Goal: Navigation & Orientation: Find specific page/section

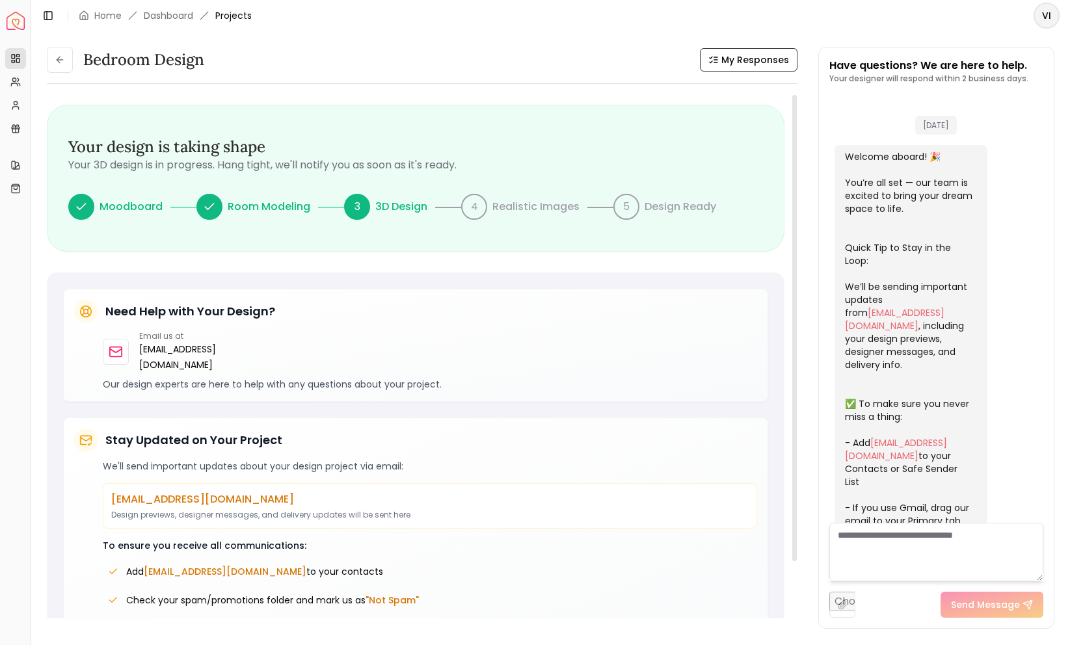
scroll to position [745, 0]
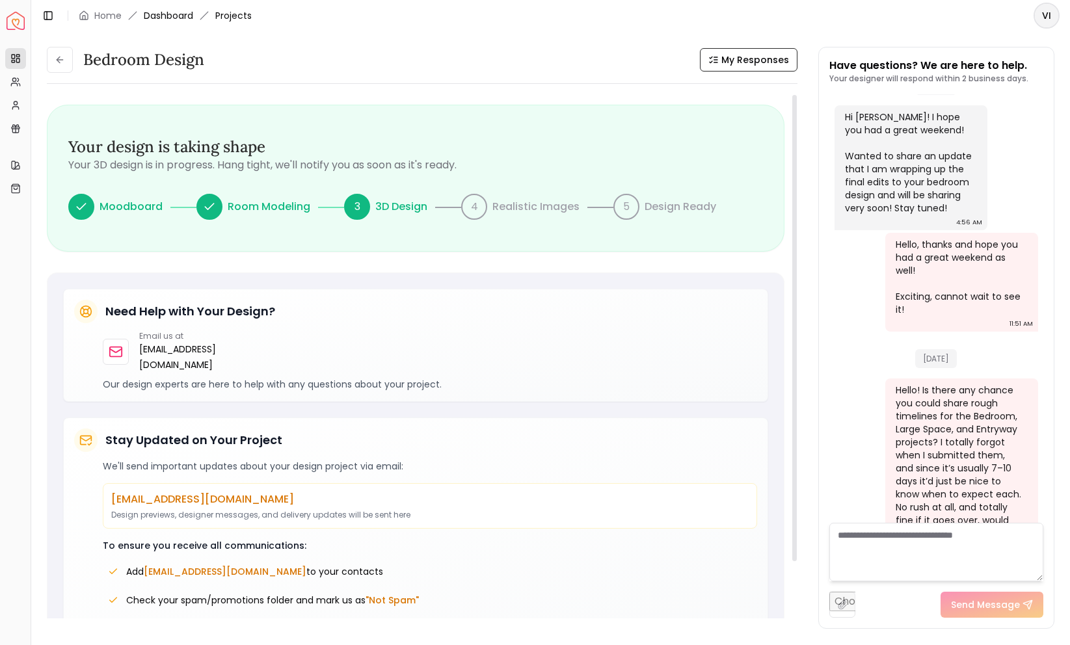
click at [172, 9] on link "Dashboard" at bounding box center [168, 15] width 49 height 13
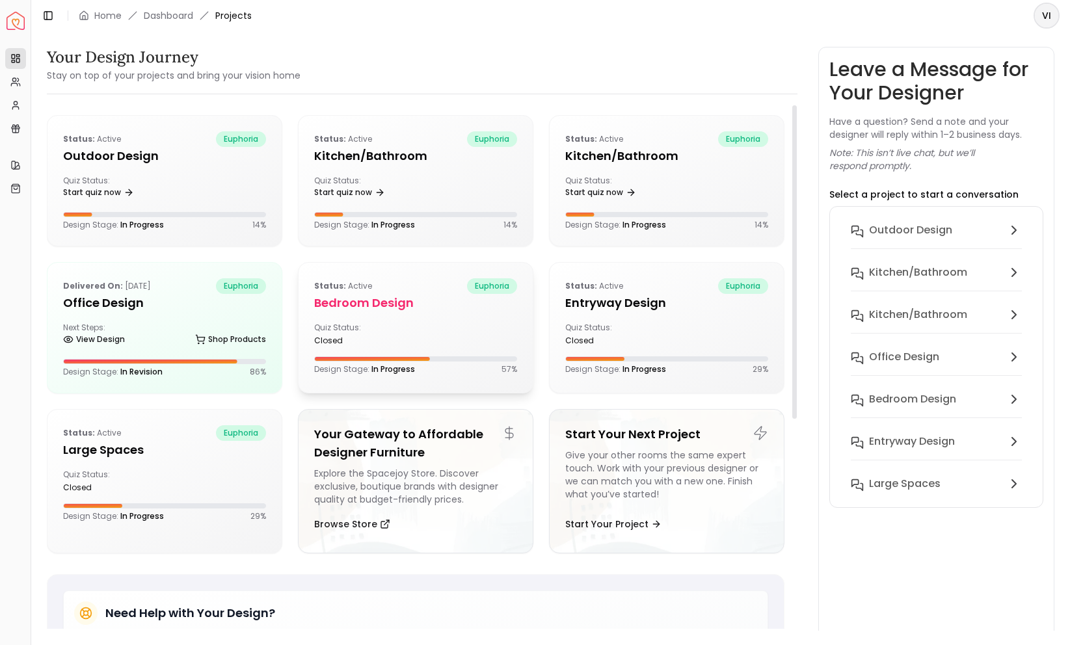
click at [385, 294] on h5 "Bedroom design" at bounding box center [415, 303] width 203 height 18
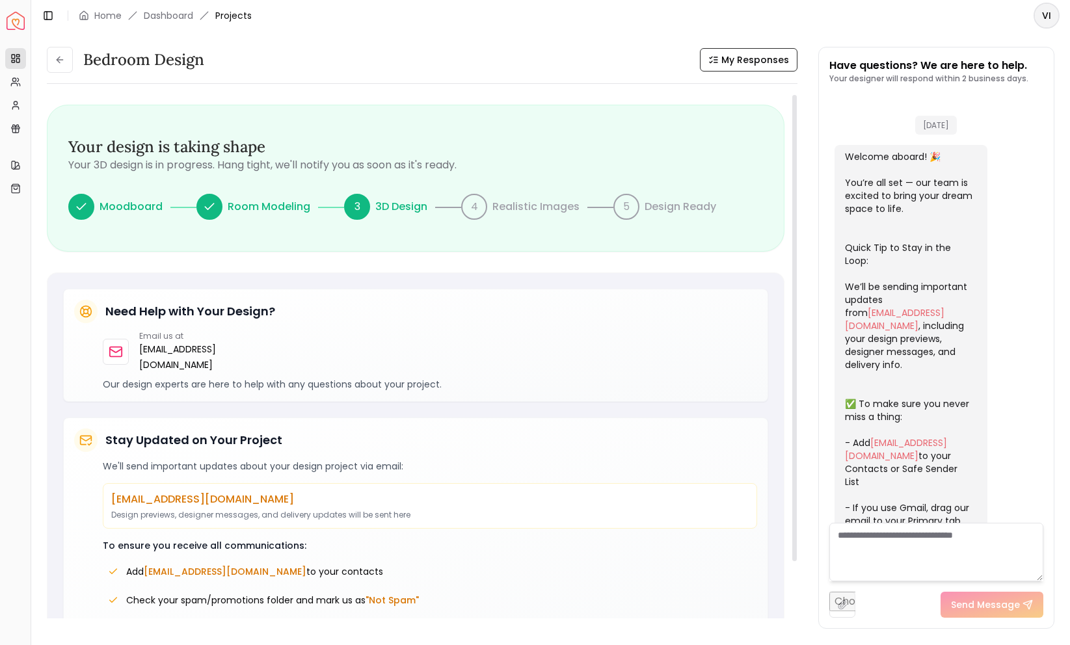
scroll to position [745, 0]
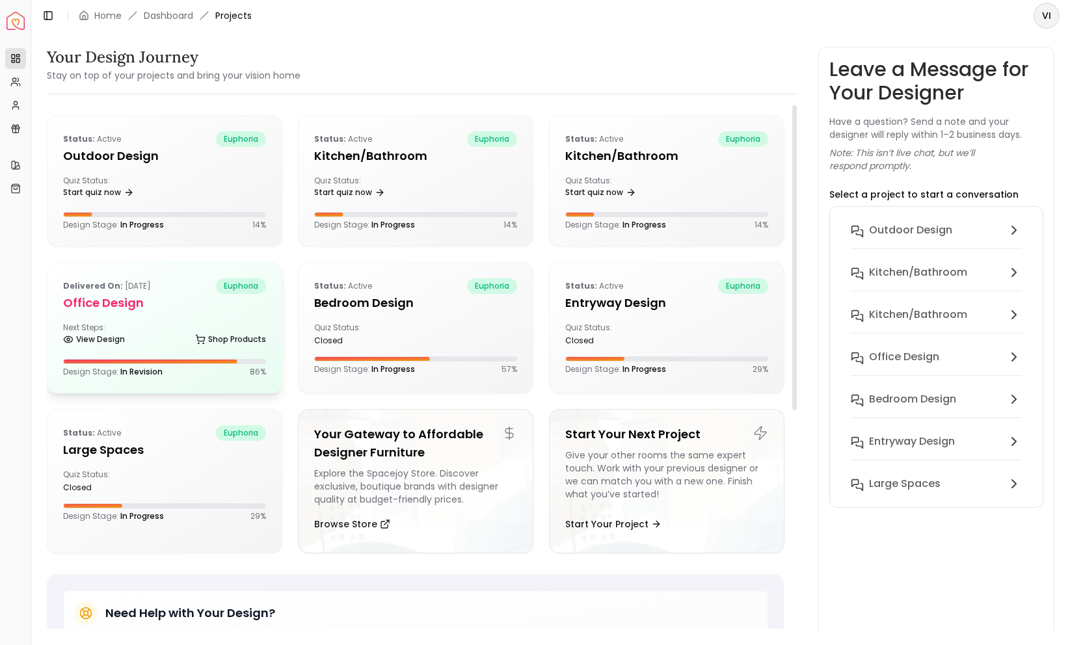
click at [131, 295] on h5 "Office design" at bounding box center [164, 303] width 203 height 18
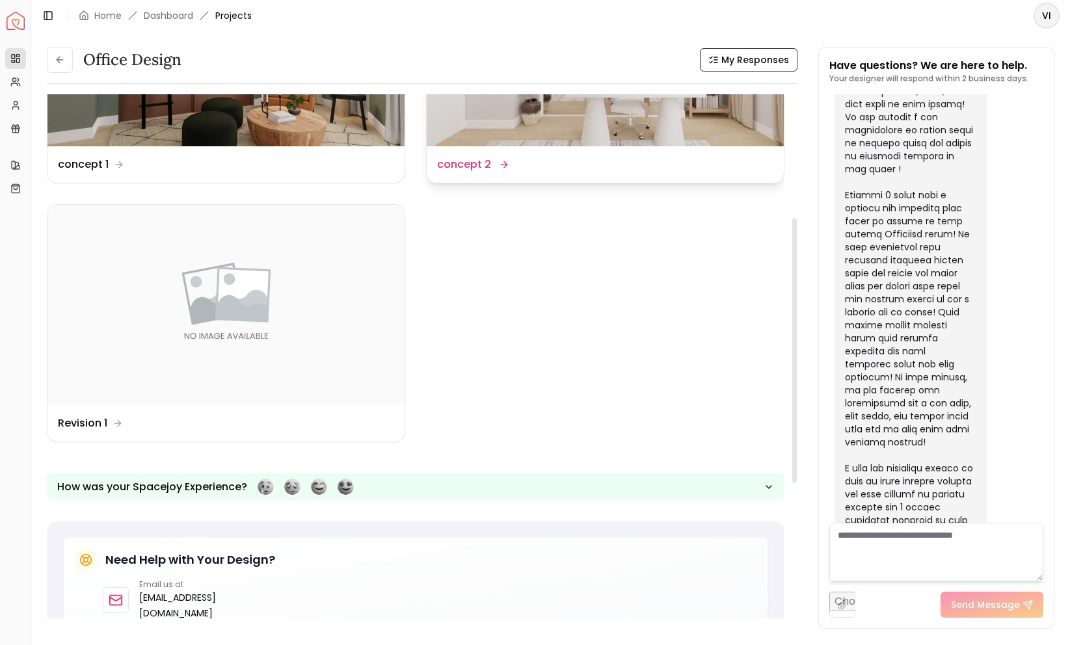
scroll to position [244, 0]
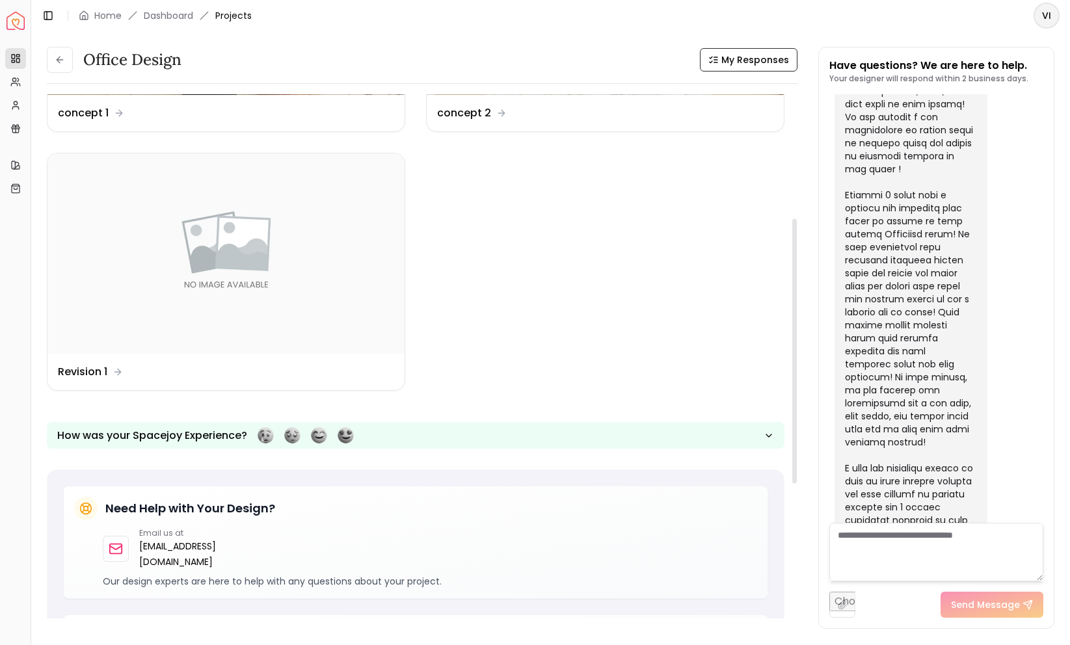
scroll to position [272, 0]
